Goal: Task Accomplishment & Management: Manage account settings

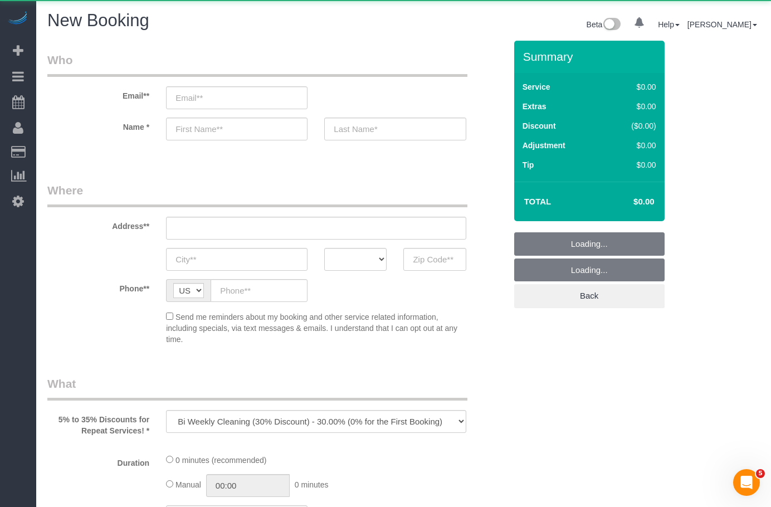
select select "512"
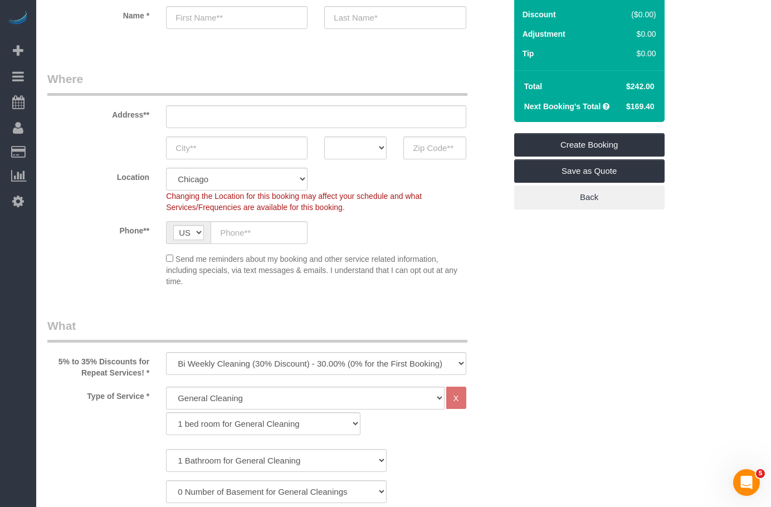
scroll to position [223, 0]
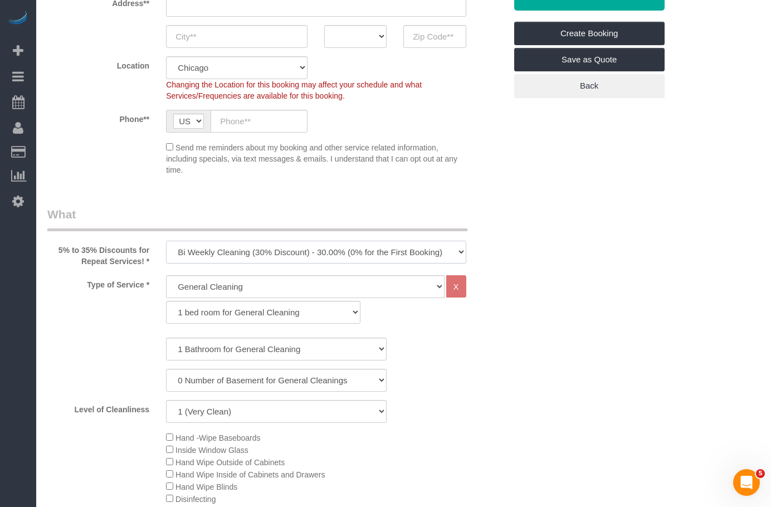
click at [371, 251] on select "One Time Cleaning Weekly Cleaning (35% Discount) - 35.00% (0% for the First Boo…" at bounding box center [316, 252] width 300 height 23
select select "object:1158"
click at [166, 241] on select "One Time Cleaning Weekly Cleaning (35% Discount) - 35.00% (0% for the First Boo…" at bounding box center [316, 252] width 300 height 23
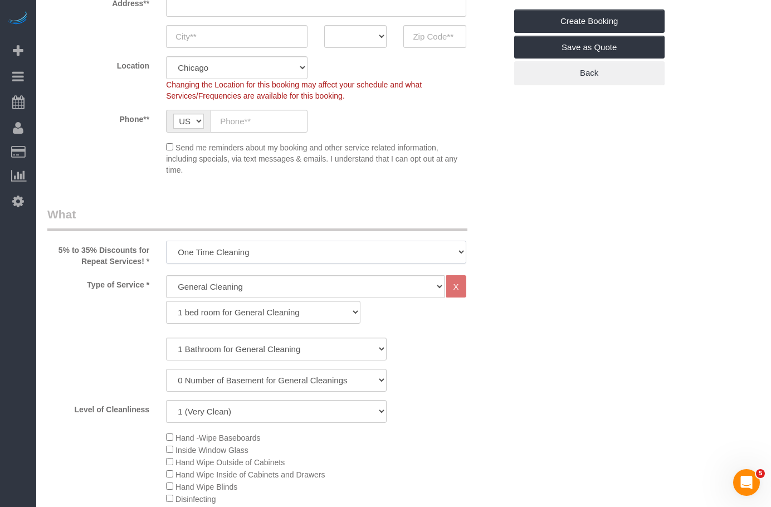
click at [257, 260] on select "One Time Cleaning Weekly Cleaning (35% Discount) - 35.00% (0% for the First Boo…" at bounding box center [316, 252] width 300 height 23
click at [143, 207] on legend "What" at bounding box center [257, 218] width 420 height 25
click at [241, 287] on select "General Cleaning Deep Cleaning Move-in / Move-out Cleaning COUNTS Cleaning" at bounding box center [305, 286] width 278 height 23
click at [205, 254] on select "One Time Cleaning Weekly Cleaning (35% Discount) - 35.00% (0% for the First Boo…" at bounding box center [316, 252] width 300 height 23
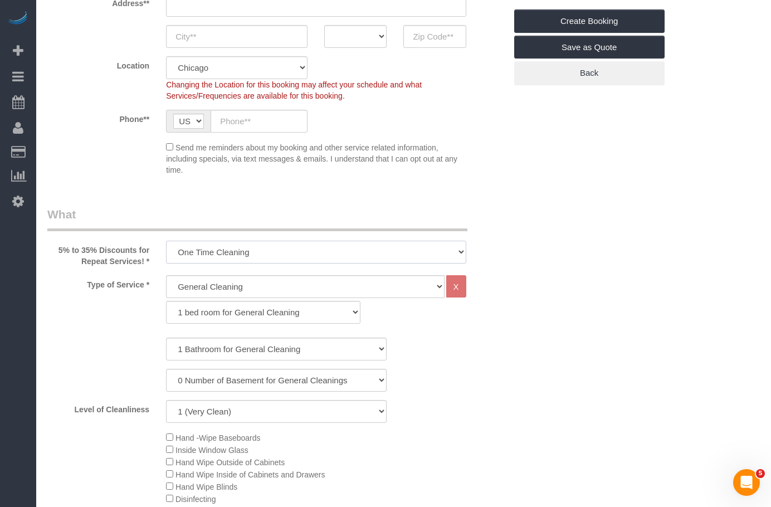
click at [339, 246] on select "One Time Cleaning Weekly Cleaning (35% Discount) - 35.00% (0% for the First Boo…" at bounding box center [316, 252] width 300 height 23
click at [223, 317] on select "1 bed room for General Cleaning 2 bed room for General Cleaning 3 bed room for …" at bounding box center [263, 312] width 195 height 23
select select "288"
click at [166, 301] on select "1 bed room for General Cleaning 2 bed room for General Cleaning 3 bed room for …" at bounding box center [263, 312] width 195 height 23
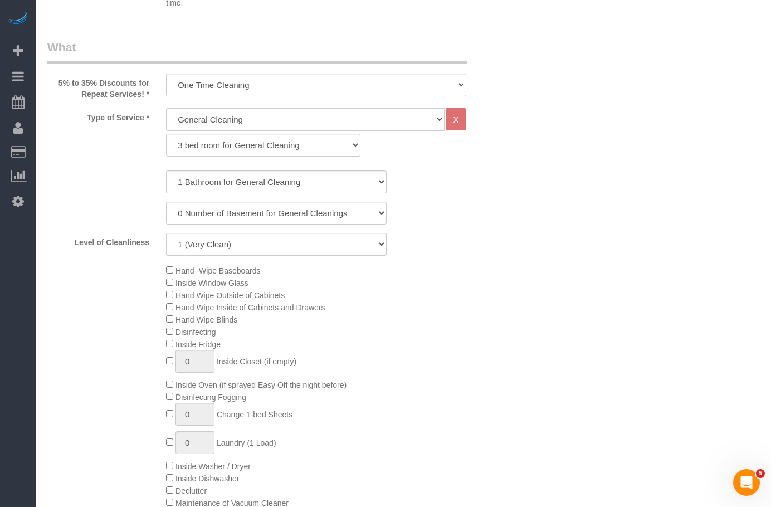
scroll to position [446, 0]
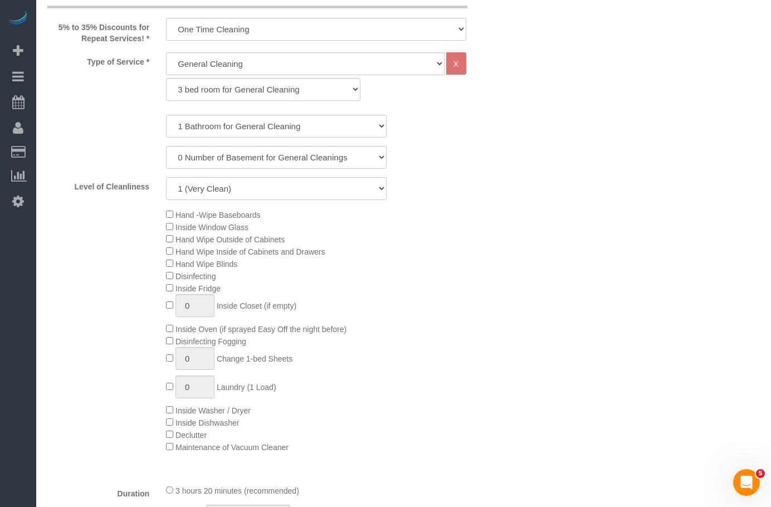
click at [241, 195] on select "1 (Very Clean) 2 3 4 5 (Average Condition) 6 7 8 9 10 (Extremely Dirty)" at bounding box center [276, 188] width 221 height 23
select select "7"
click at [166, 177] on select "1 (Very Clean) 2 3 4 5 (Average Condition) 6 7 8 9 10 (Extremely Dirty)" at bounding box center [276, 188] width 221 height 23
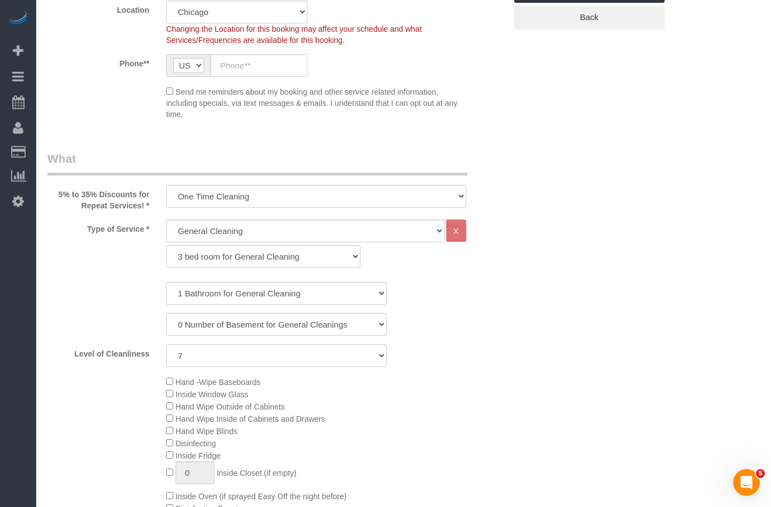
scroll to position [334, 0]
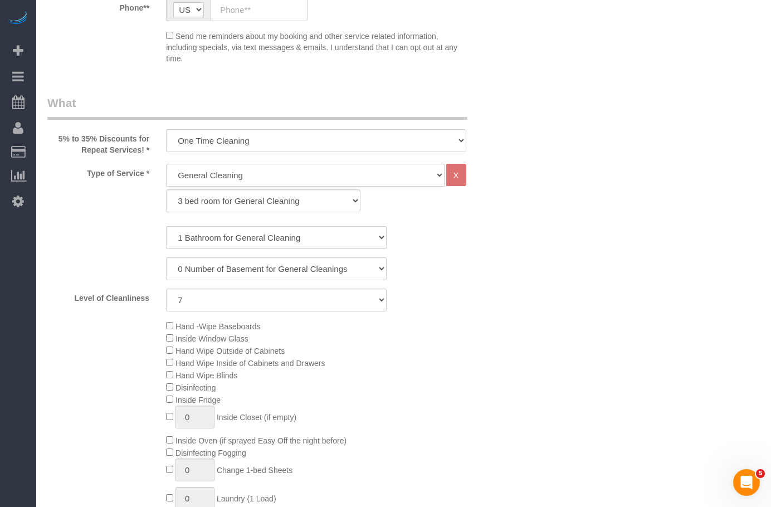
click at [260, 178] on select "General Cleaning Deep Cleaning Move-in / Move-out Cleaning COUNTS Cleaning" at bounding box center [305, 175] width 278 height 23
select select "513"
click at [166, 164] on select "General Cleaning Deep Cleaning Move-in / Move-out Cleaning COUNTS Cleaning" at bounding box center [305, 175] width 278 height 23
select select "291"
select select "7"
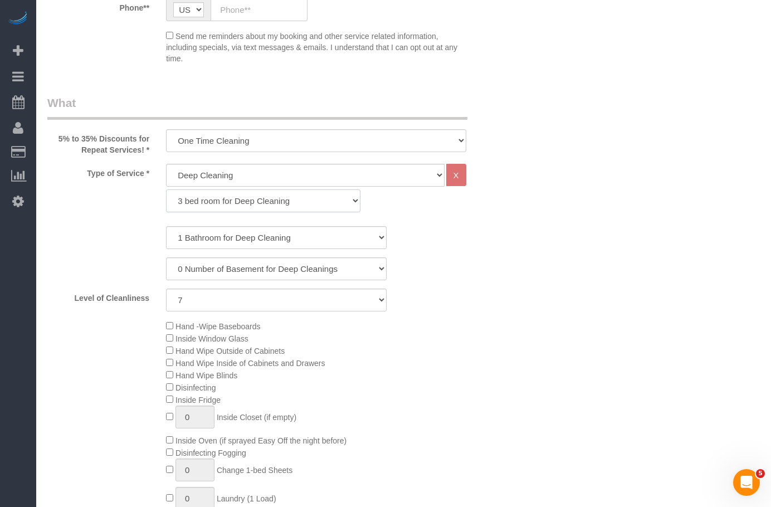
click at [229, 205] on select "1 bed room for Deep Cleaning 2 bed room for Deep Cleaning 3 bed room for Deep C…" at bounding box center [263, 201] width 195 height 23
select select "293"
click at [166, 190] on select "1 bed room for Deep Cleaning 2 bed room for Deep Cleaning 3 bed room for Deep C…" at bounding box center [263, 201] width 195 height 23
select select "7"
click at [198, 233] on select "1 Bathroom for Deep Cleaning 2 Bathroom for Deep Cleanings 3 Bathroom for Deep …" at bounding box center [276, 237] width 221 height 23
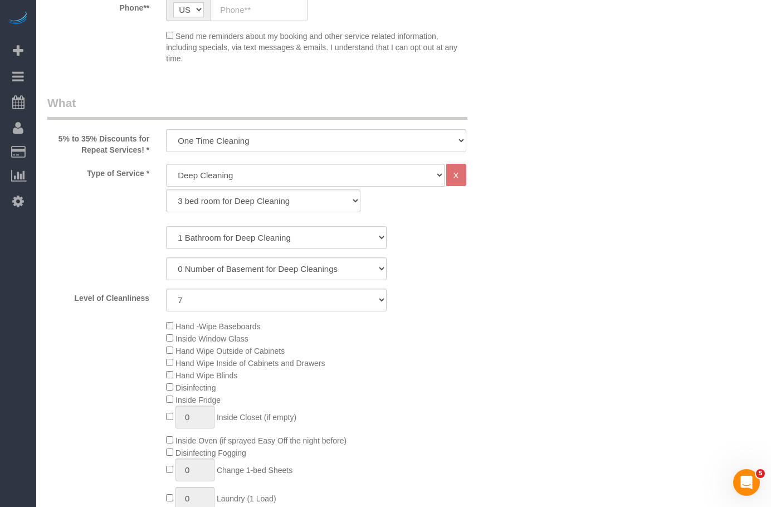
click at [473, 265] on div "0 Number of Basement for Deep Cleanings 1 Number of Basement for Deep Cleaning …" at bounding box center [276, 269] width 475 height 23
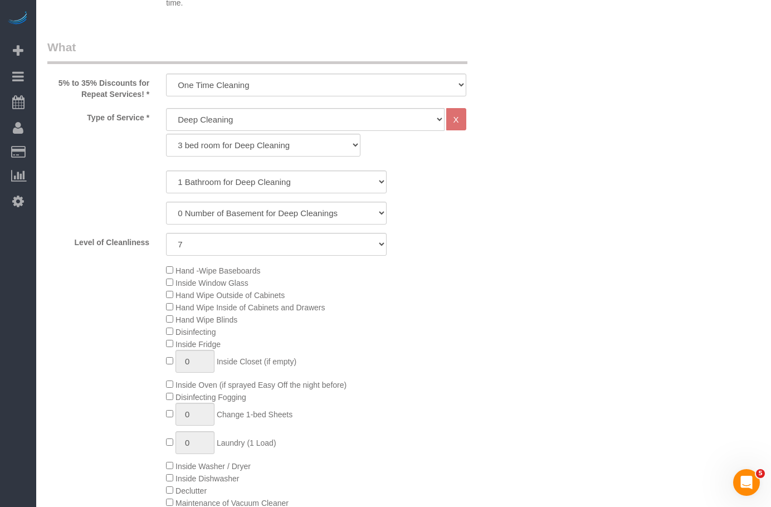
scroll to position [446, 0]
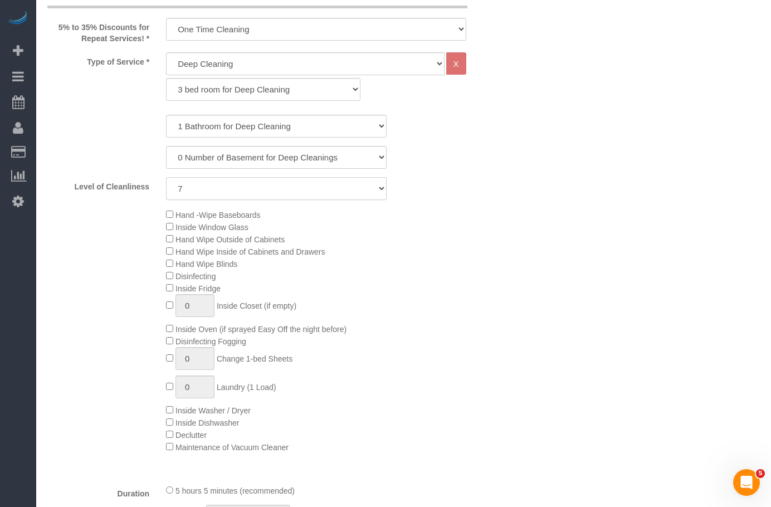
click at [321, 187] on select "1 (Very Clean) 2 3 4 5 (Average Condition) 6 7 8 9 10 (Extremely Dirty)" at bounding box center [276, 188] width 221 height 23
drag, startPoint x: 533, startPoint y: 260, endPoint x: 517, endPoint y: 256, distance: 16.1
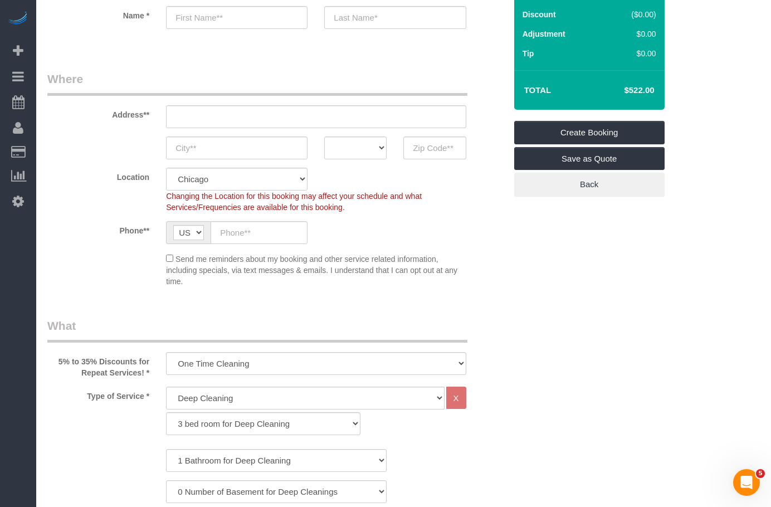
scroll to position [167, 0]
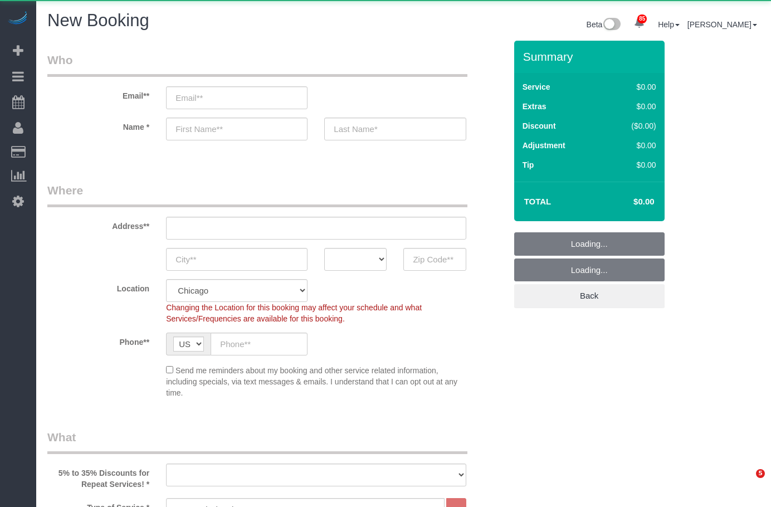
select select "512"
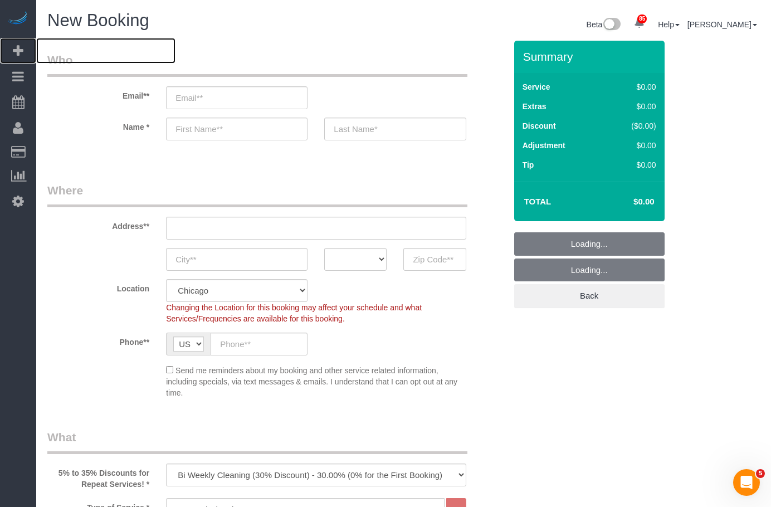
select select "object:3587"
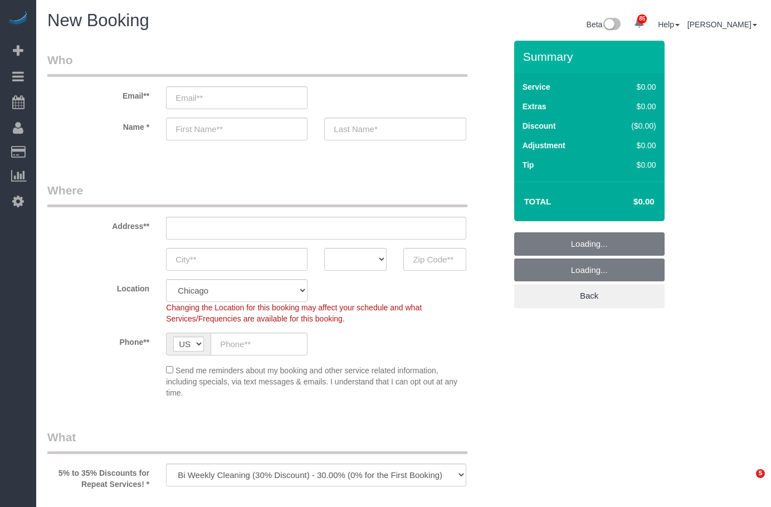
select select "512"
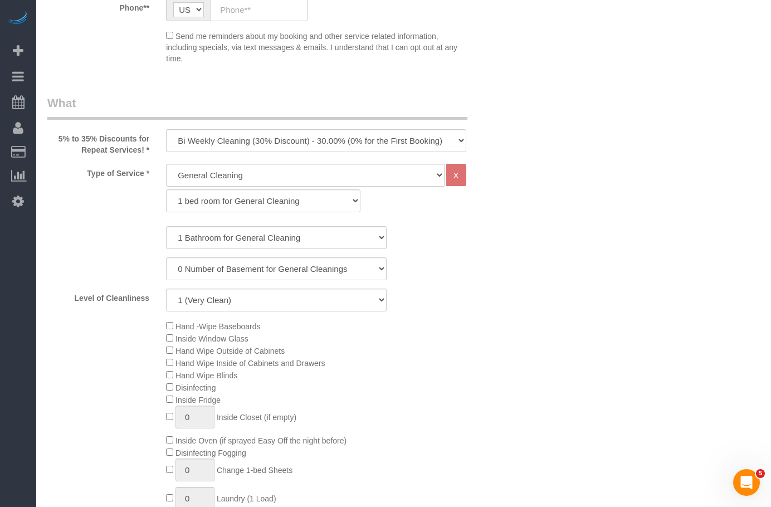
scroll to position [502, 0]
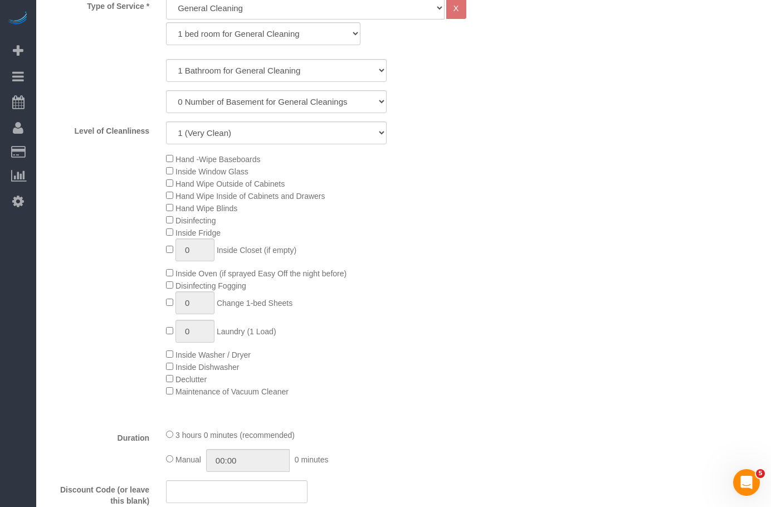
click at [166, 196] on div "Hand -Wipe Baseboards Inside Window Glass Hand Wipe Outside of Cabinets Hand Wi…" at bounding box center [336, 275] width 356 height 245
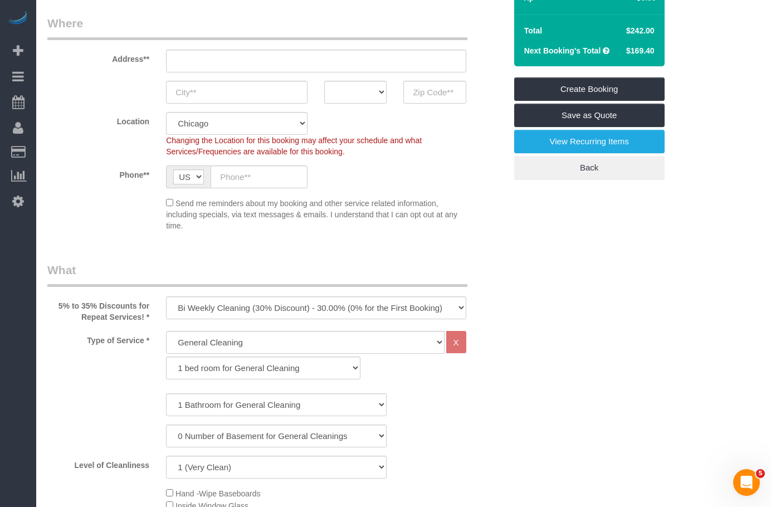
scroll to position [0, 0]
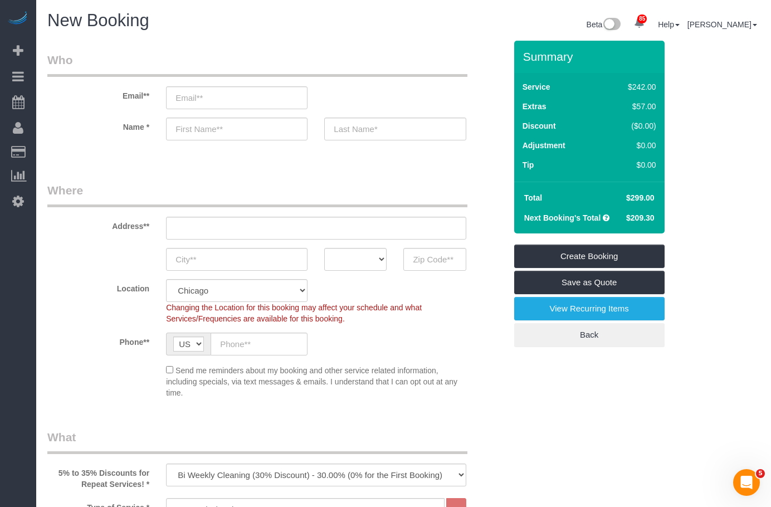
drag, startPoint x: 632, startPoint y: 106, endPoint x: 649, endPoint y: 106, distance: 17.8
click at [649, 106] on div "$57.00" at bounding box center [631, 106] width 52 height 11
copy div "$57."
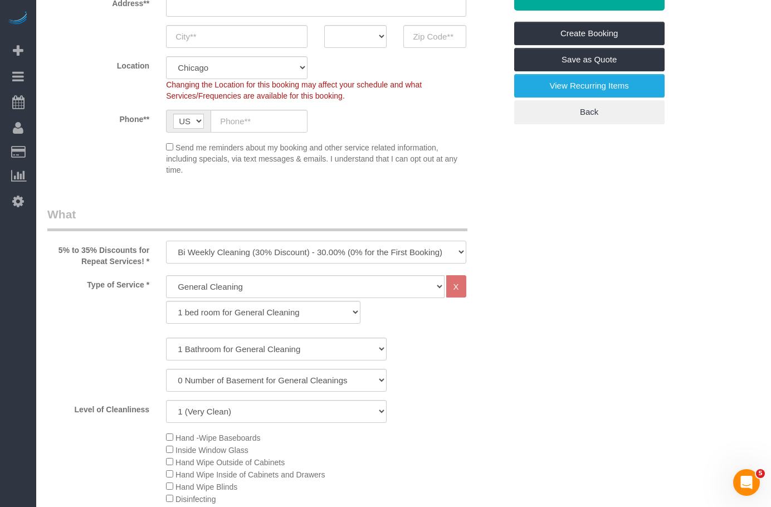
click at [268, 260] on select "One Time Cleaning Weekly Cleaning (35% Discount) - 35.00% (0% for the First Boo…" at bounding box center [316, 252] width 300 height 23
click at [166, 241] on select "One Time Cleaning Weekly Cleaning (35% Discount) - 35.00% (0% for the First Boo…" at bounding box center [316, 252] width 300 height 23
click at [254, 256] on select "One Time Cleaning Weekly Cleaning (35% Discount) - 35.00% (0% for the First Boo…" at bounding box center [316, 252] width 300 height 23
select select "object:1233"
click at [166, 241] on select "One Time Cleaning Weekly Cleaning (35% Discount) - 35.00% (0% for the First Boo…" at bounding box center [316, 252] width 300 height 23
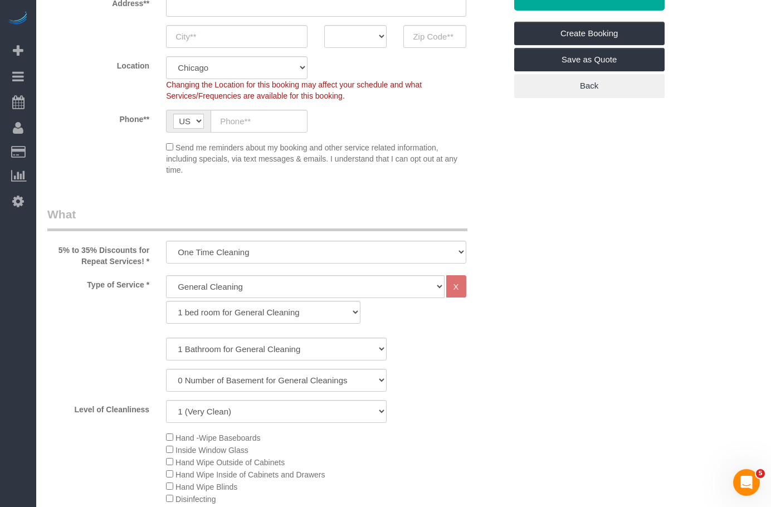
click at [300, 294] on select "General Cleaning Deep Cleaning Move-in / Move-out Cleaning COUNTS Cleaning" at bounding box center [305, 286] width 278 height 23
click at [353, 251] on select "One Time Cleaning Weekly Cleaning (35% Discount) - 35.00% (0% for the First Boo…" at bounding box center [316, 252] width 300 height 23
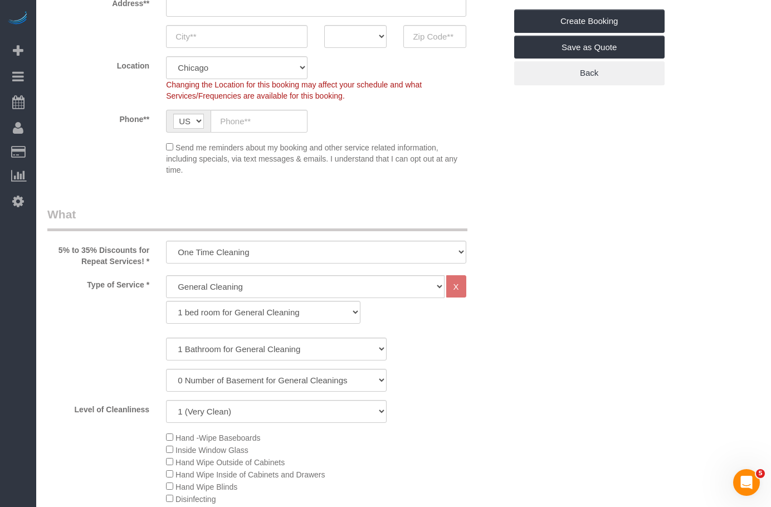
click at [296, 298] on select "General Cleaning Deep Cleaning Move-in / Move-out Cleaning COUNTS Cleaning" at bounding box center [305, 286] width 278 height 23
select select "513"
click at [166, 275] on select "General Cleaning Deep Cleaning Move-in / Move-out Cleaning COUNTS Cleaning" at bounding box center [305, 286] width 278 height 23
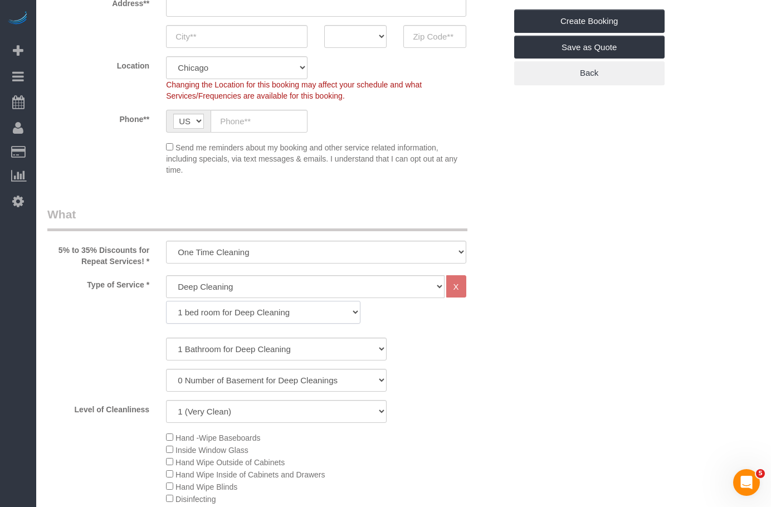
click at [299, 313] on select "1 bed room for Deep Cleaning 2 bed room for Deep Cleaning 3 bed room for Deep C…" at bounding box center [263, 312] width 195 height 23
select select "293"
click at [166, 301] on select "1 bed room for Deep Cleaning 2 bed room for Deep Cleaning 3 bed room for Deep C…" at bounding box center [263, 312] width 195 height 23
drag, startPoint x: 259, startPoint y: 347, endPoint x: 254, endPoint y: 353, distance: 8.4
click at [259, 347] on select "1 Bathroom for Deep Cleaning 2 Bathroom for Deep Cleanings 3 Bathroom for Deep …" at bounding box center [276, 349] width 221 height 23
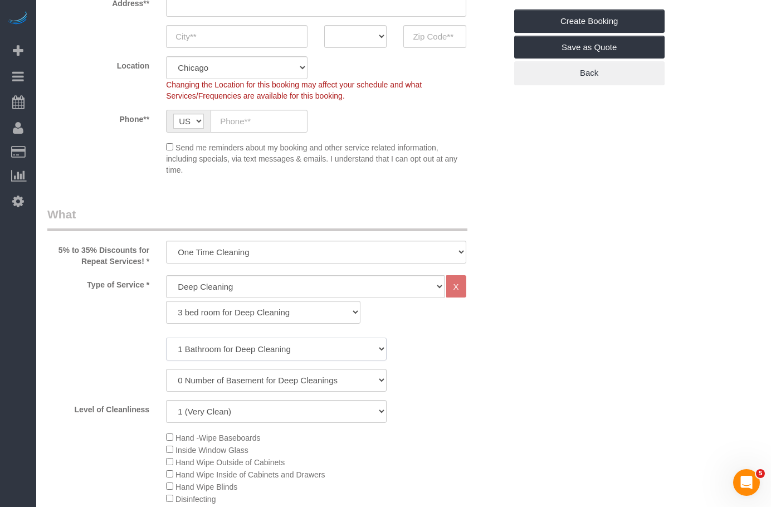
click at [166, 338] on select "1 Bathroom for Deep Cleaning 2 Bathroom for Deep Cleanings 3 Bathroom for Deep …" at bounding box center [276, 349] width 221 height 23
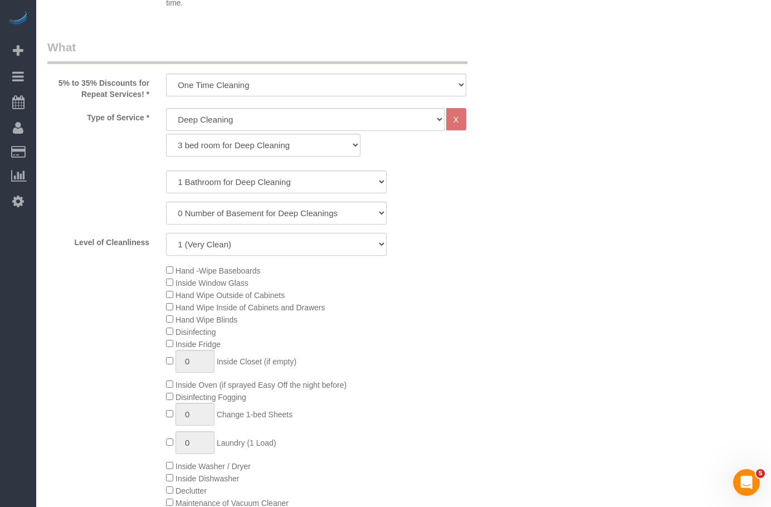
click at [240, 247] on select "1 (Very Clean) 2 3 4 5 (Average Condition) 6 7 8 9 10 (Extremely Dirty)" at bounding box center [276, 244] width 221 height 23
select select "7"
click at [166, 233] on select "1 (Very Clean) 2 3 4 5 (Average Condition) 6 7 8 9 10 (Extremely Dirty)" at bounding box center [276, 244] width 221 height 23
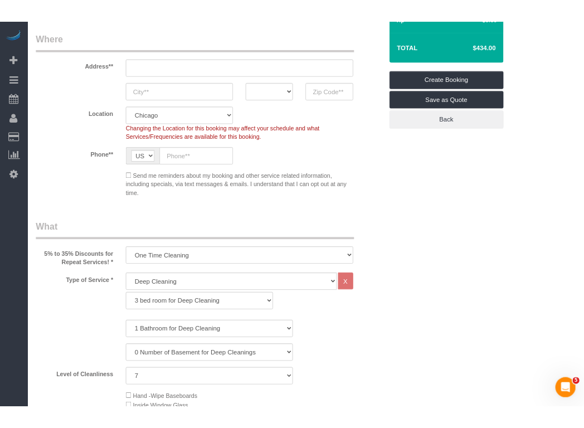
scroll to position [0, 0]
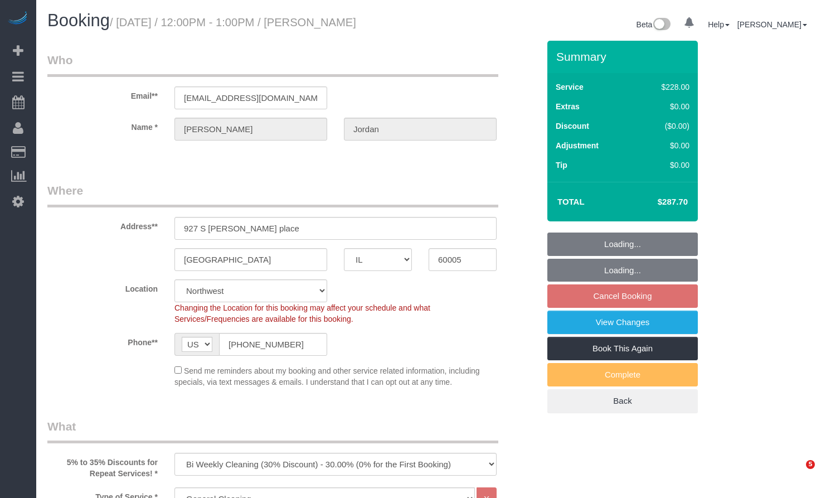
select select "IL"
select select "512"
select select "4"
select select "1"
select select "4"
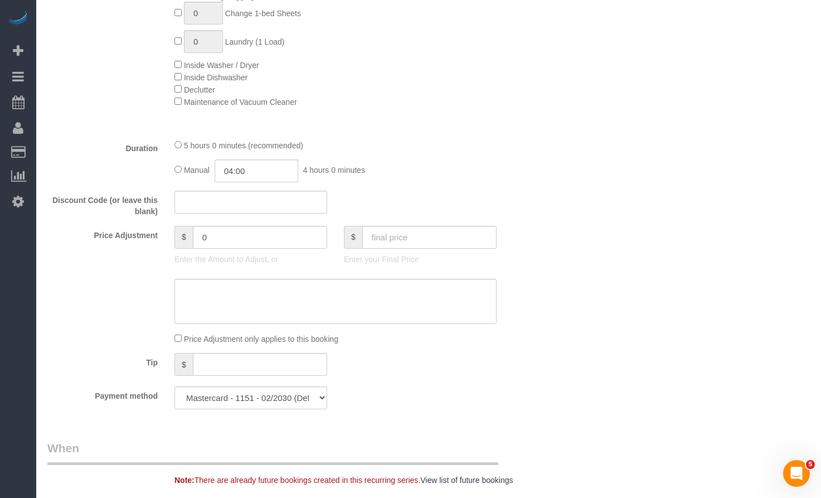
scroll to position [725, 0]
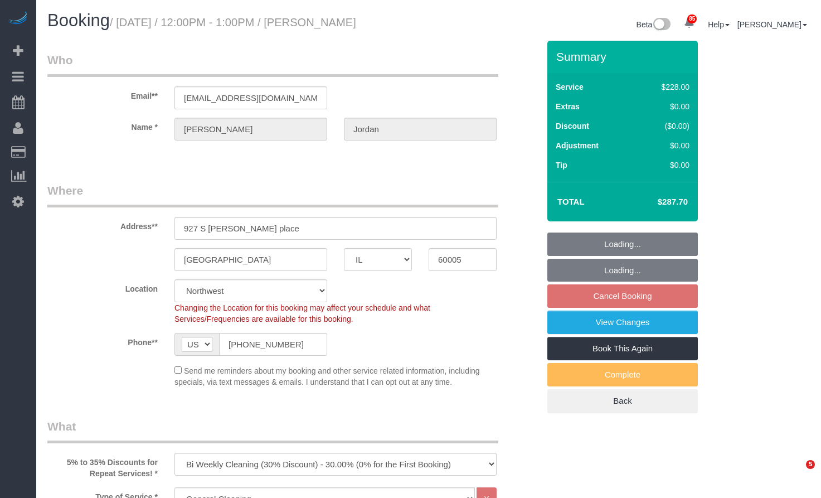
select select "IL"
select select "512"
select select "number:1"
select select "number:58"
select select "number:139"
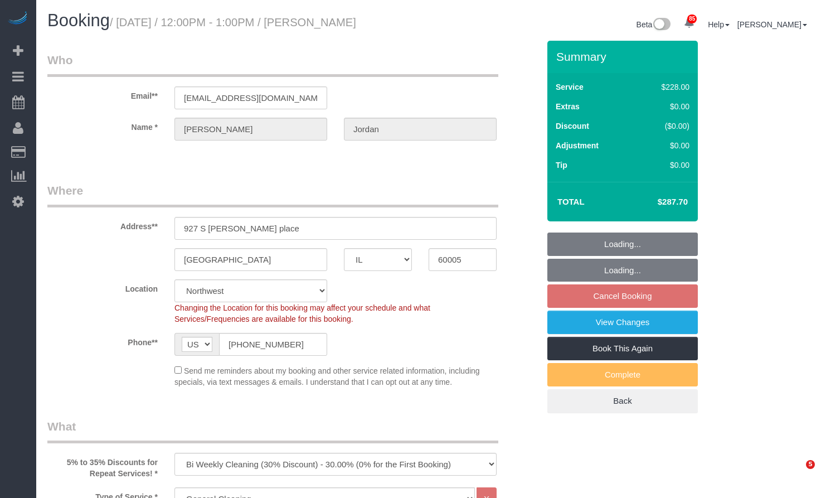
select select "number:105"
select select "4"
select select "1"
select select "4"
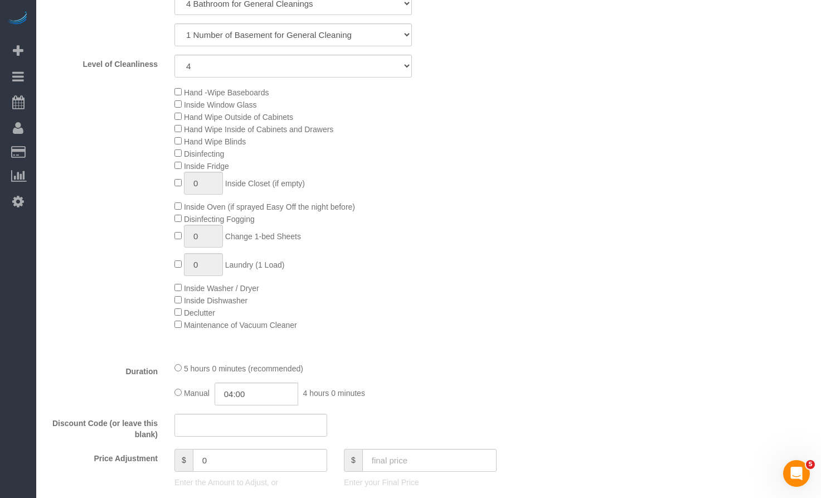
scroll to position [613, 0]
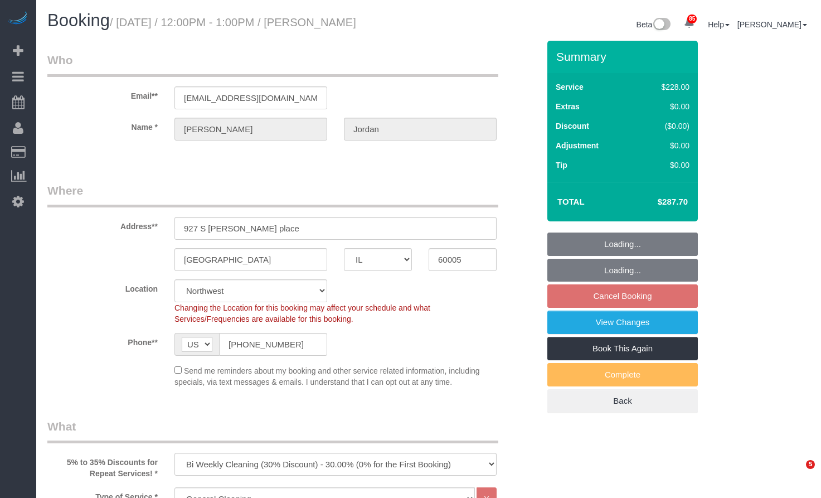
select select "IL"
select select "512"
select select "4"
select select "1"
select select "4"
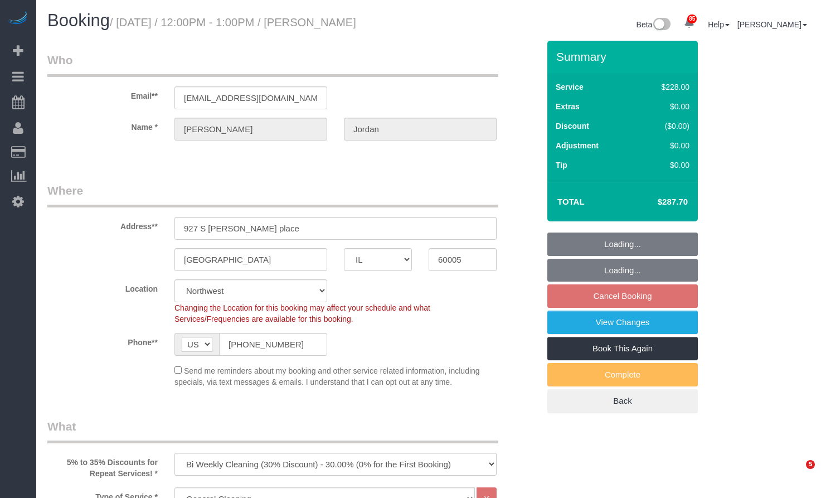
select select "number:1"
select select "number:58"
select select "number:139"
select select "number:105"
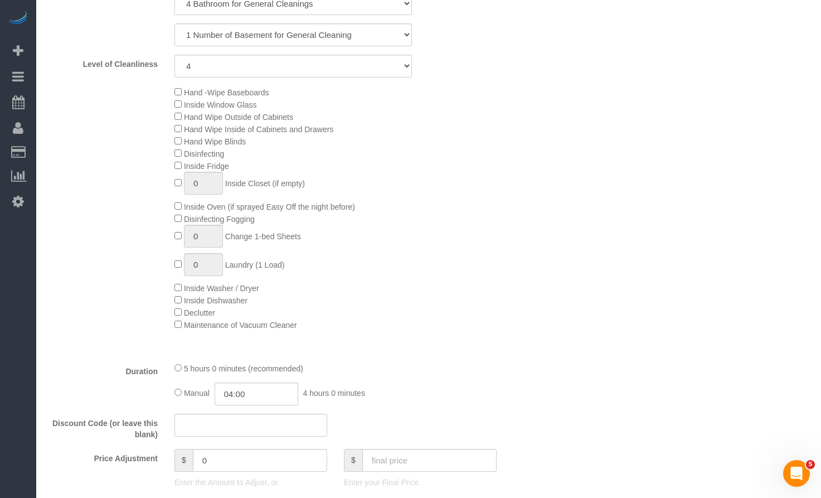
scroll to position [613, 0]
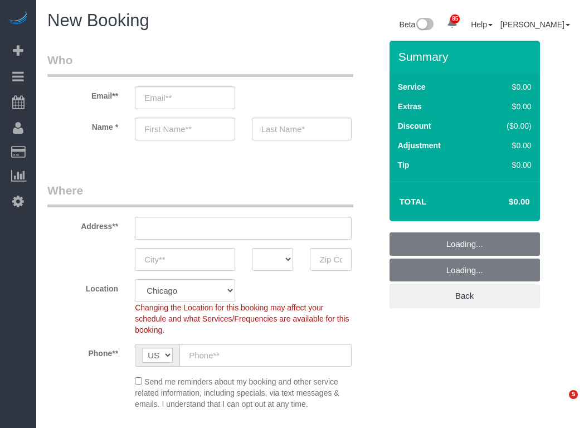
select select "512"
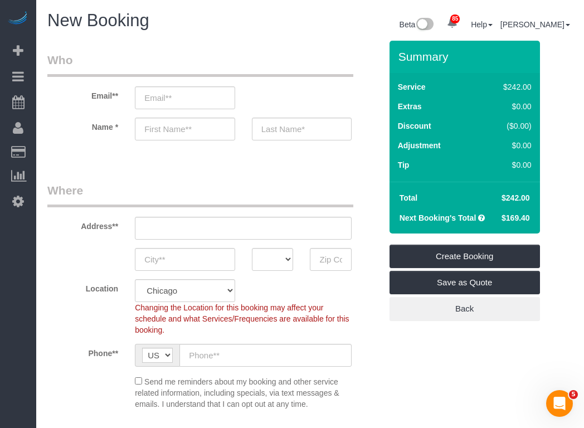
click at [174, 35] on div "New Booking Beta 85 Your Notifications You have 0 alerts × You have 1 to charge…" at bounding box center [310, 26] width 542 height 30
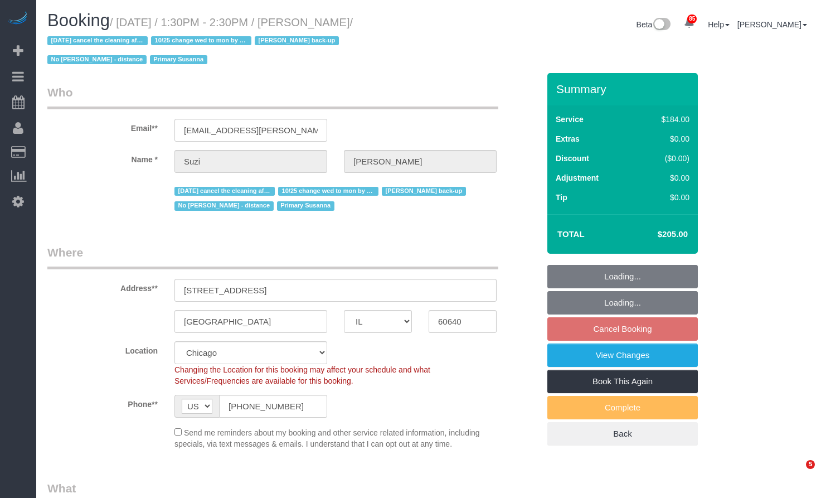
select select "IL"
select select "512"
select select "2"
select select "5"
select select "number:1"
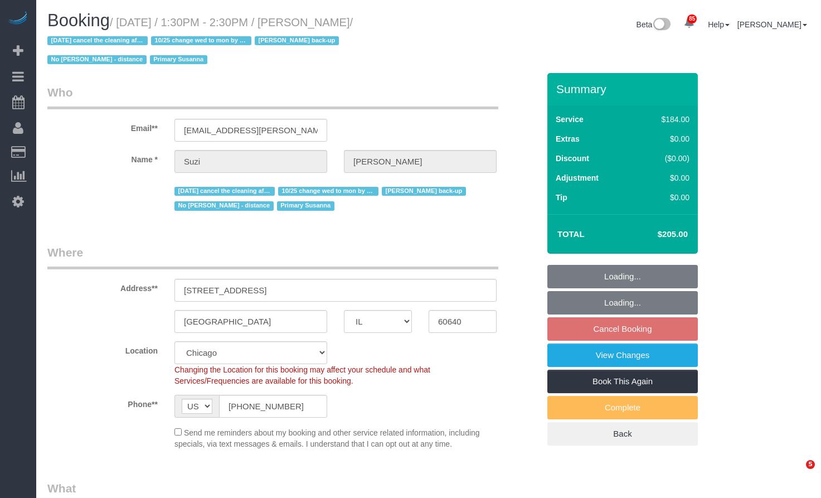
select select "number:58"
select select "number:139"
select select "number:106"
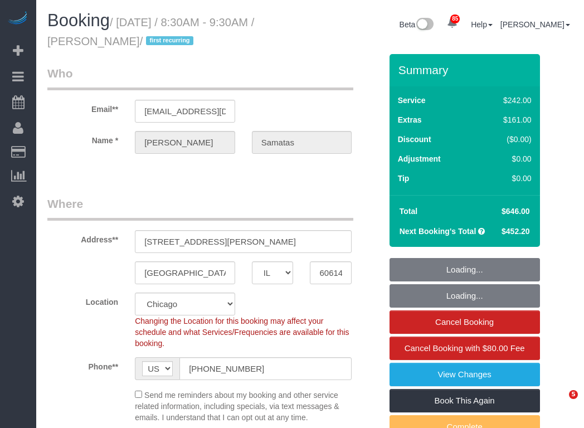
select select "IL"
select select "object:1145"
select select "512"
select select "6"
select select "1"
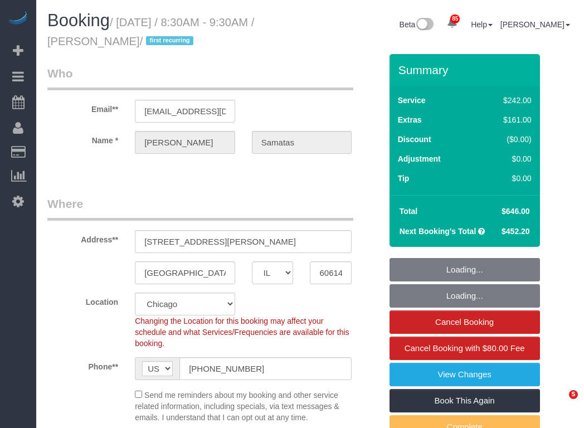
select select "5"
select select "number:1"
select select "number:58"
select select "number:139"
select select "number:104"
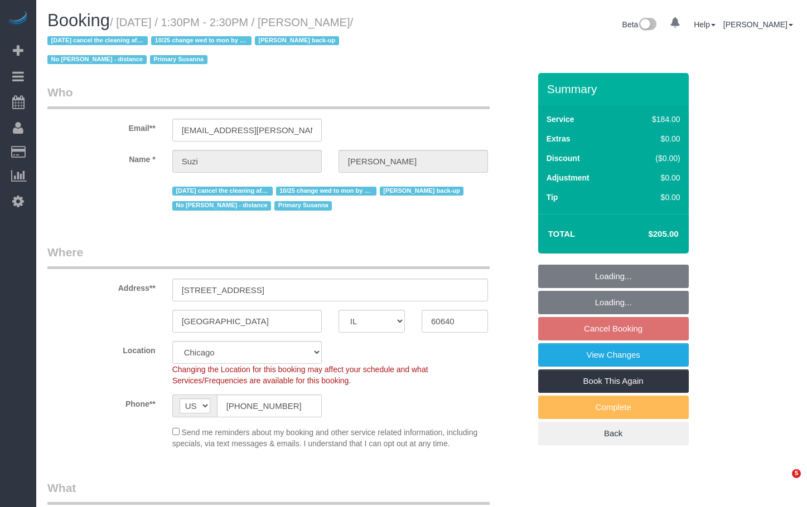
select select "IL"
select select "512"
select select "number:1"
select select "number:58"
select select "number:139"
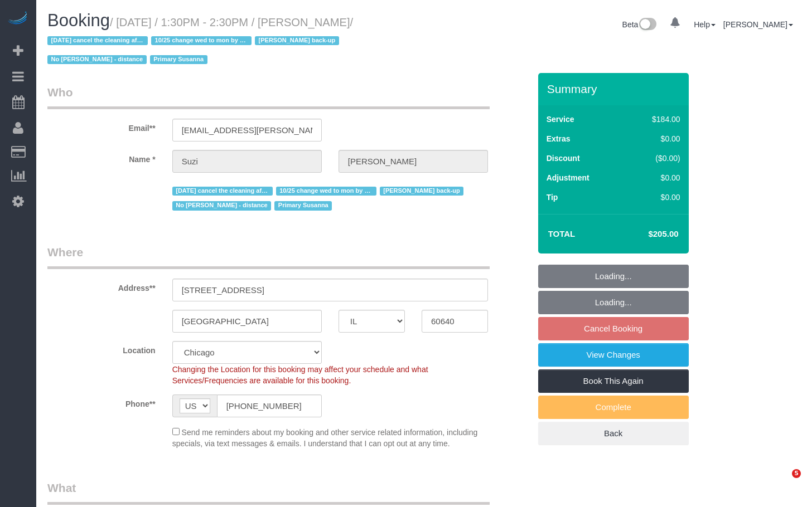
select select "number:106"
select select "object:1305"
select select "2"
select select "5"
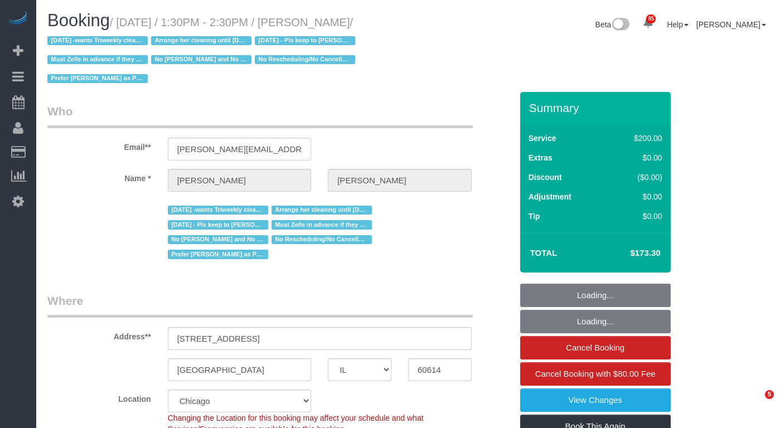
select select "IL"
select select "512"
select select "number:1"
select select "number:58"
select select "number:139"
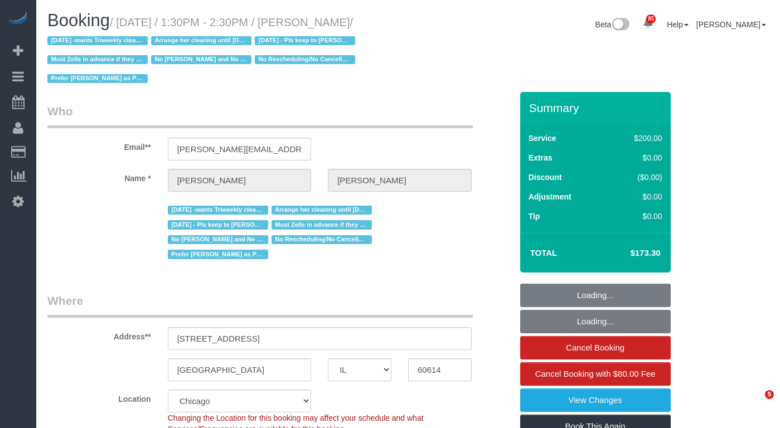
select select "number:104"
